Goal: Browse casually

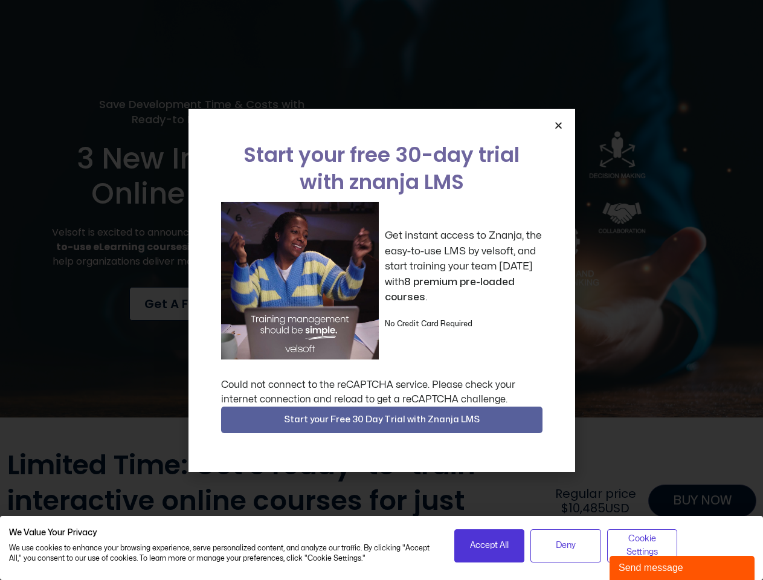
click at [381, 290] on div "Get instant access to Znanja, the easy-to-use LMS by velsoft, and start trainin…" at bounding box center [381, 281] width 321 height 158
click at [558, 125] on icon "Close" at bounding box center [558, 125] width 9 height 9
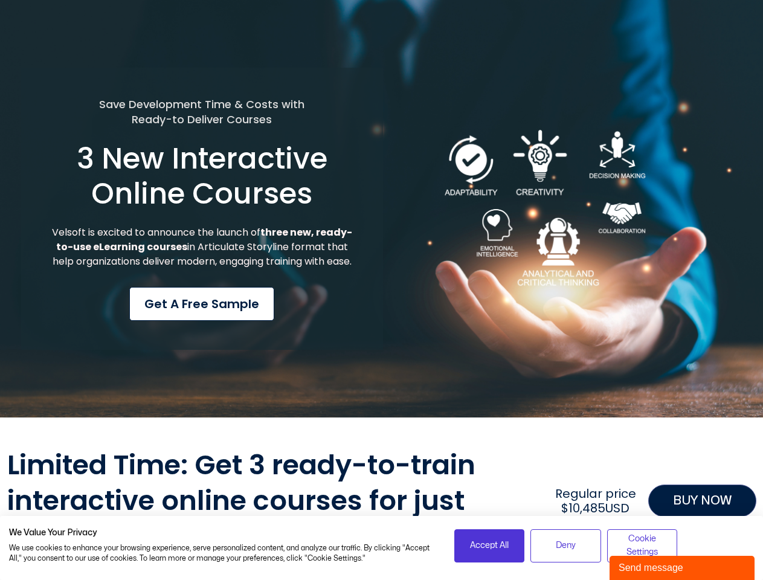
click at [382, 420] on div at bounding box center [381, 432] width 749 height 30
click at [489, 545] on span "Accept All" at bounding box center [489, 545] width 39 height 13
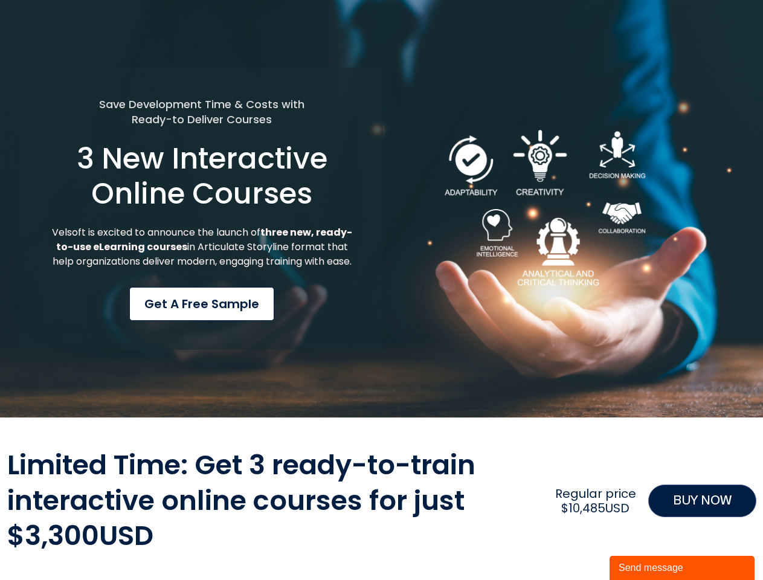
click at [565, 545] on div "Limited Time: Get 3 ready-to-train interactive online courses for just $3,300US…" at bounding box center [381, 500] width 749 height 106
click at [642, 545] on div "Limited Time: Get 3 ready-to-train interactive online courses for just $3,300US…" at bounding box center [381, 500] width 749 height 106
click at [682, 568] on div "Send message" at bounding box center [681, 567] width 127 height 14
